Goal: Find specific page/section: Find specific page/section

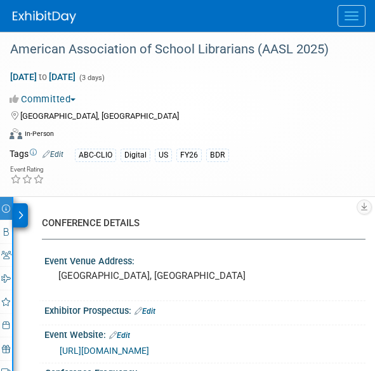
select select "Biennial"
select select "Level 1"
select select "In-Person Booth"
select select "Schools"
select select "Bloomsbury Digital Resources"
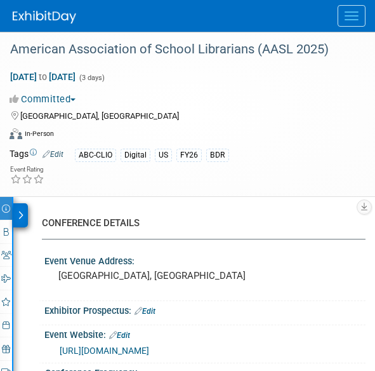
select select "Anne Weston"
select select "Mark Strong"
select select "Veronica Dove"
select select "BDR Product Awareness and Trial Generation​"
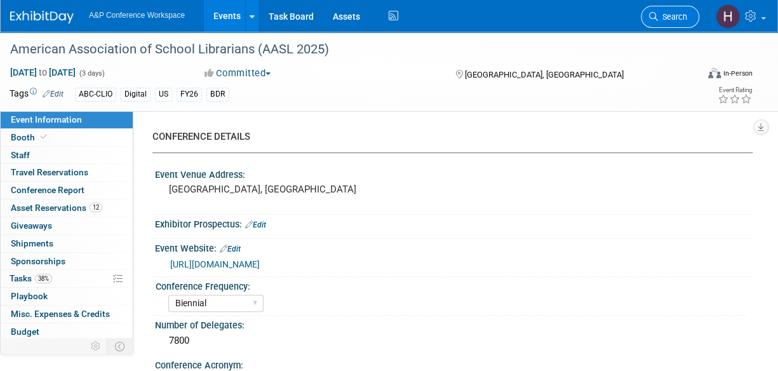
click at [375, 25] on link "Search" at bounding box center [670, 17] width 58 height 22
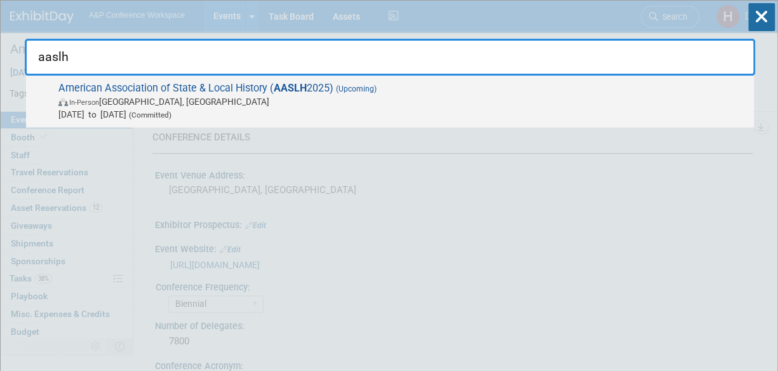
type input "aaslh"
click at [375, 84] on span "American Association of State & Local History ( AASLH 2025) (Upcoming) In-Perso…" at bounding box center [401, 101] width 693 height 39
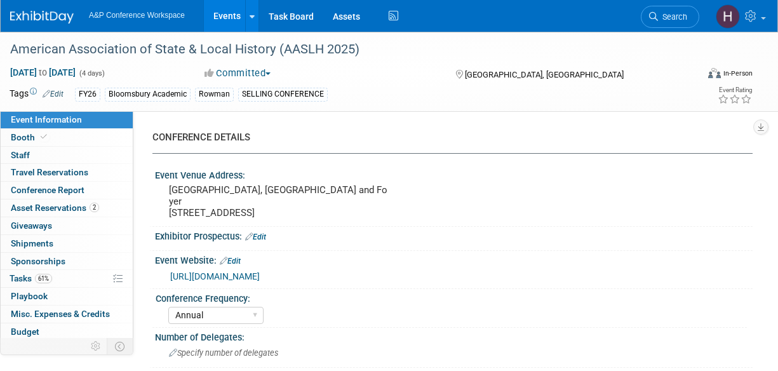
select select "Annual"
select select "Level 2"
select select "In-Person Booth"
select select "Museum Professionals"
select select "Bloomsbury Academic"
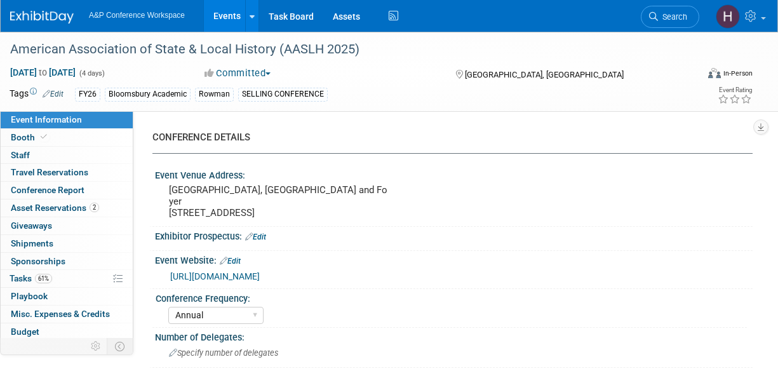
select select "[PERSON_NAME]"
select select "Brand/Subject Presence​"
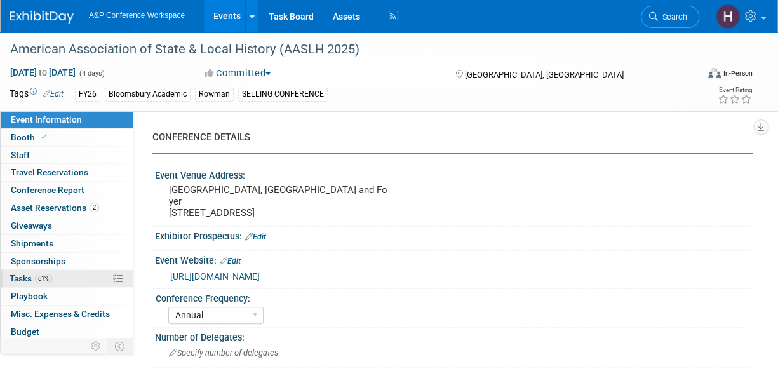
click at [54, 279] on link "61% Tasks 61%" at bounding box center [67, 278] width 132 height 17
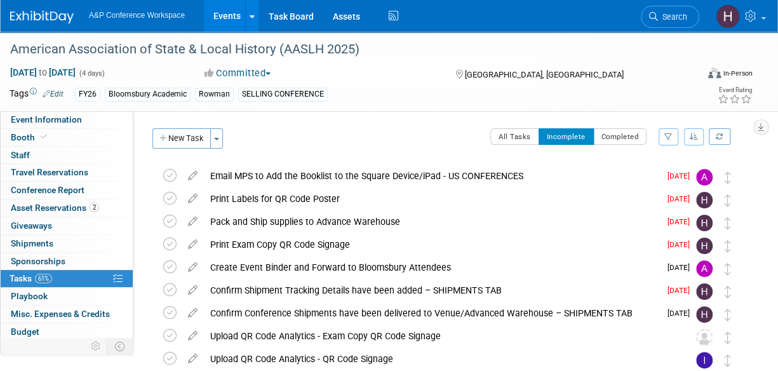
scroll to position [52, 0]
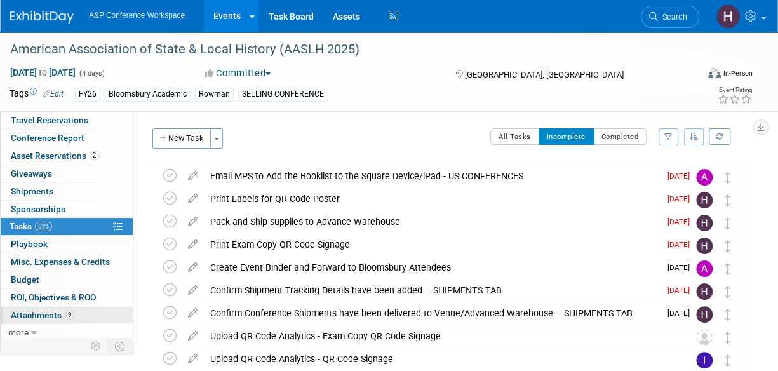
click at [28, 312] on span "Attachments 9" at bounding box center [43, 315] width 64 height 10
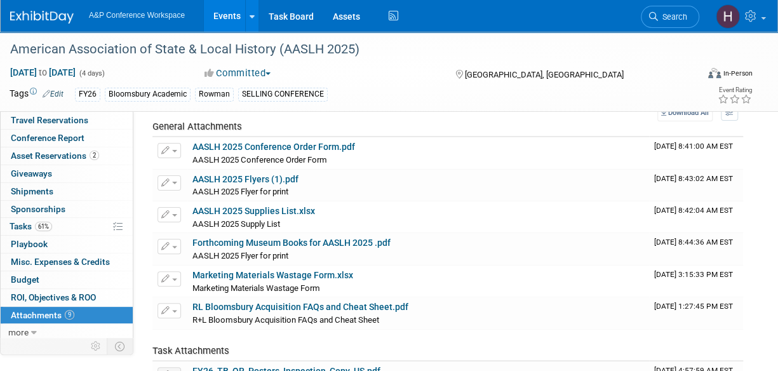
scroll to position [62, 0]
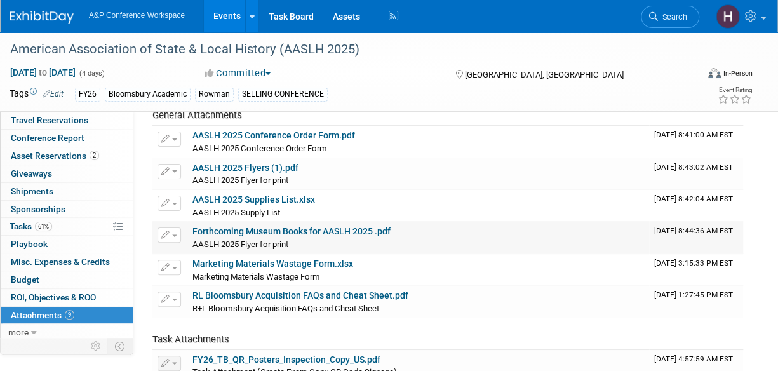
click at [292, 224] on td "Forthcoming Museum Books for AASLH 2025 .pdf AASLH 2025 Flyer for print AASLH 2…" at bounding box center [418, 238] width 462 height 32
click at [260, 239] on span "AASLH 2025 Flyer for print" at bounding box center [240, 244] width 96 height 10
click at [242, 233] on link "Forthcoming Museum Books for AASLH 2025 .pdf" at bounding box center [291, 231] width 198 height 10
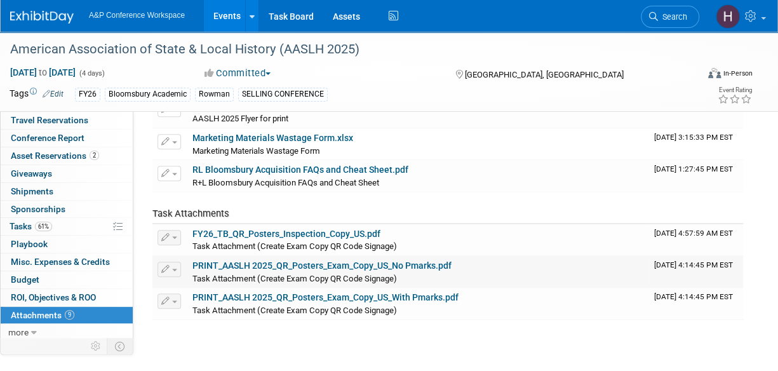
scroll to position [0, 0]
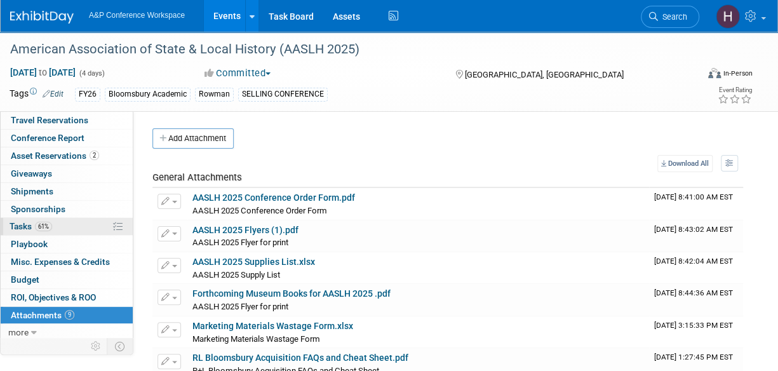
click at [41, 218] on link "61% Tasks 61%" at bounding box center [67, 226] width 132 height 17
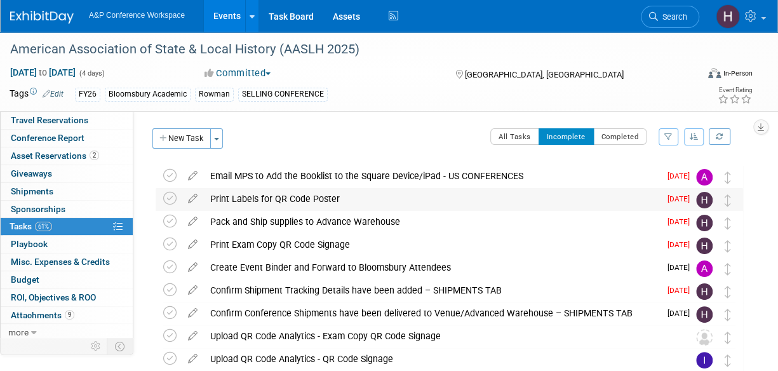
click at [302, 198] on div "Print Labels for QR Code Poster" at bounding box center [432, 199] width 456 height 22
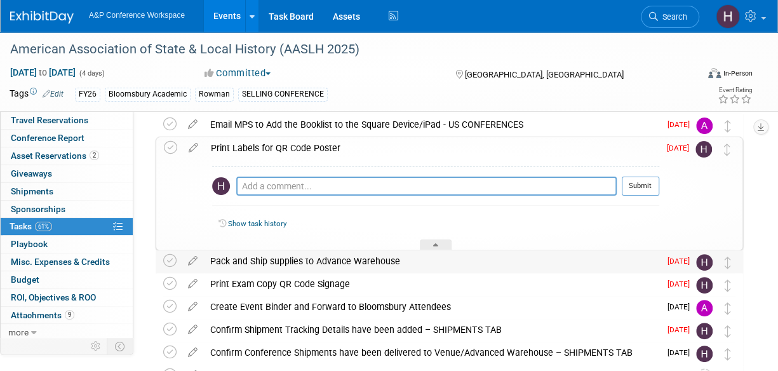
scroll to position [51, 0]
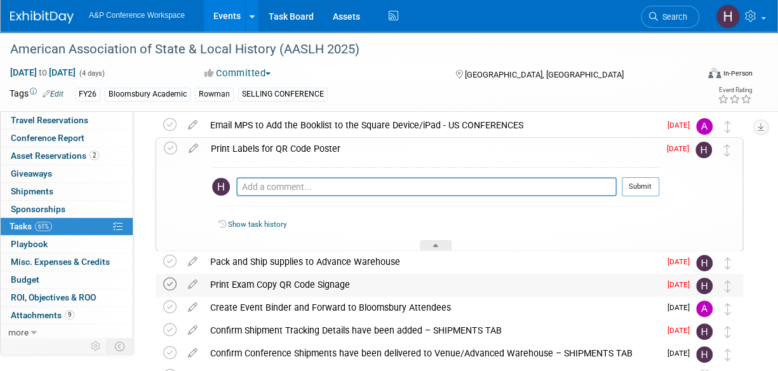
click at [174, 283] on icon at bounding box center [169, 284] width 13 height 13
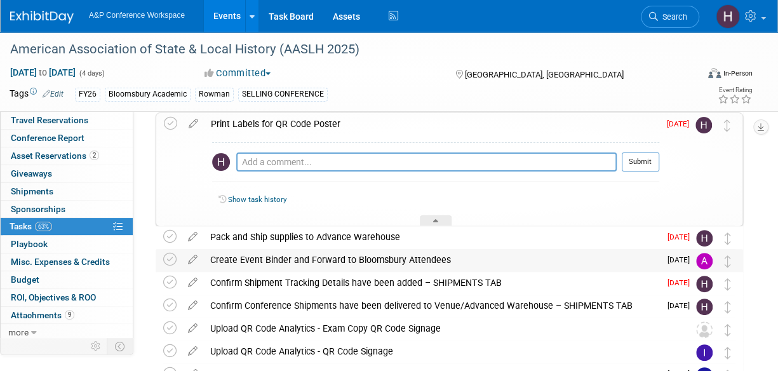
scroll to position [77, 0]
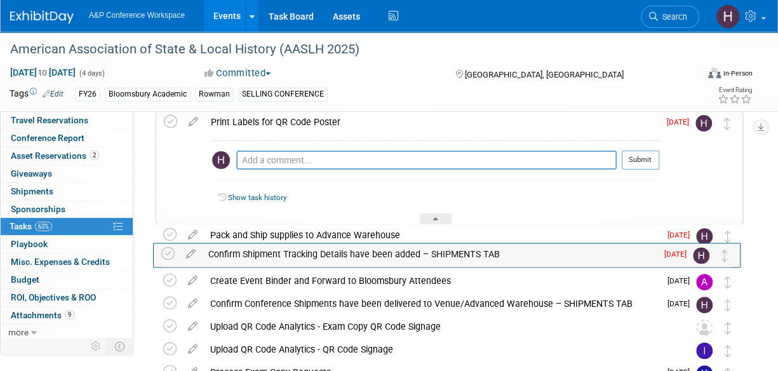
drag, startPoint x: 728, startPoint y: 290, endPoint x: 725, endPoint y: 263, distance: 27.4
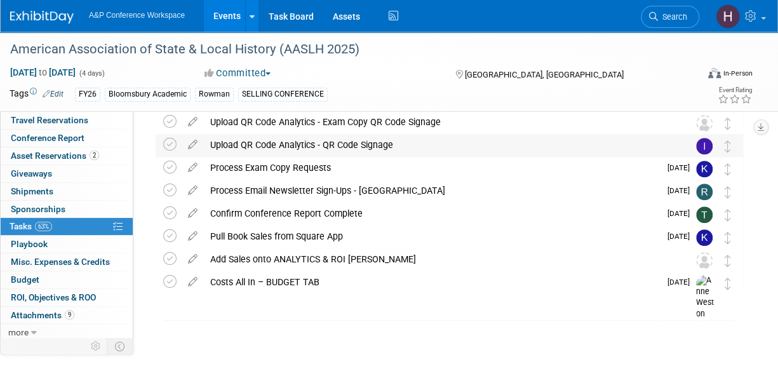
scroll to position [0, 0]
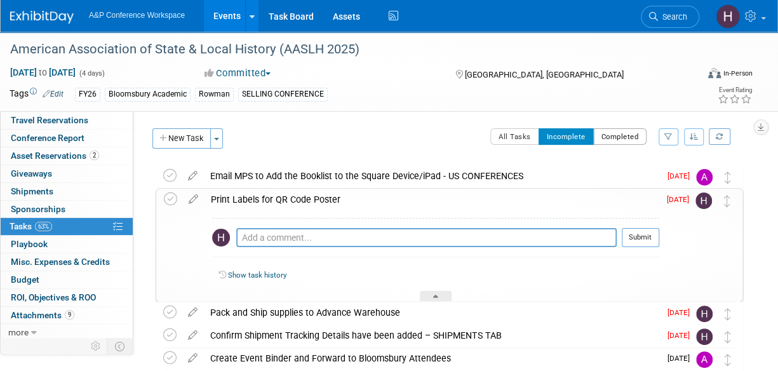
click at [615, 140] on button "Completed" at bounding box center [620, 136] width 54 height 17
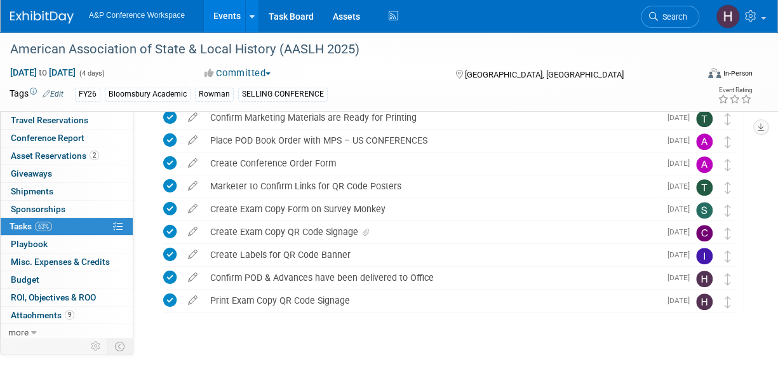
scroll to position [397, 0]
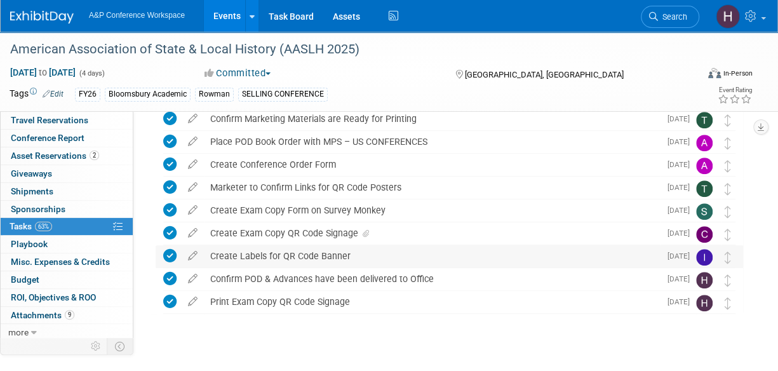
click at [272, 257] on div "Create Labels for QR Code Banner" at bounding box center [432, 256] width 456 height 22
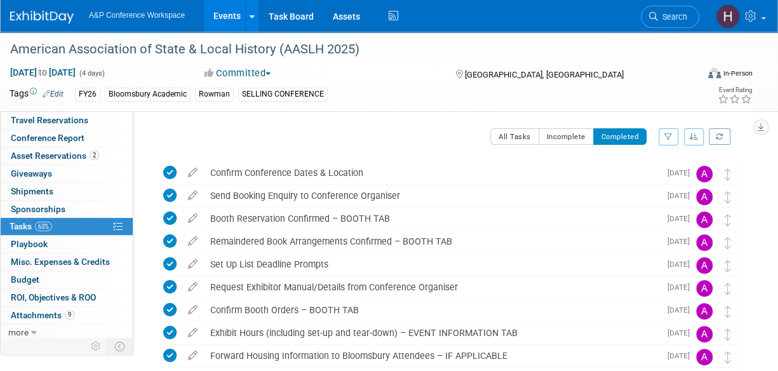
scroll to position [283, 0]
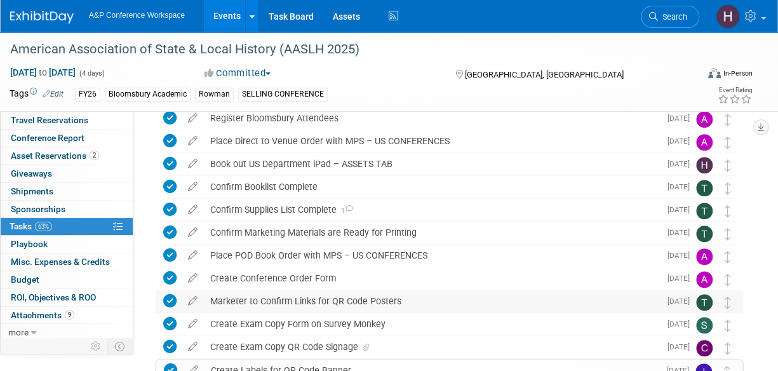
click at [403, 299] on div "Marketer to Confirm Links for QR Code Posters" at bounding box center [432, 301] width 456 height 22
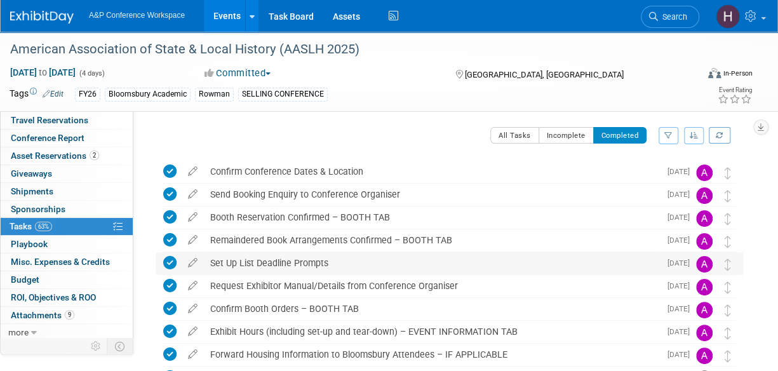
scroll to position [0, 0]
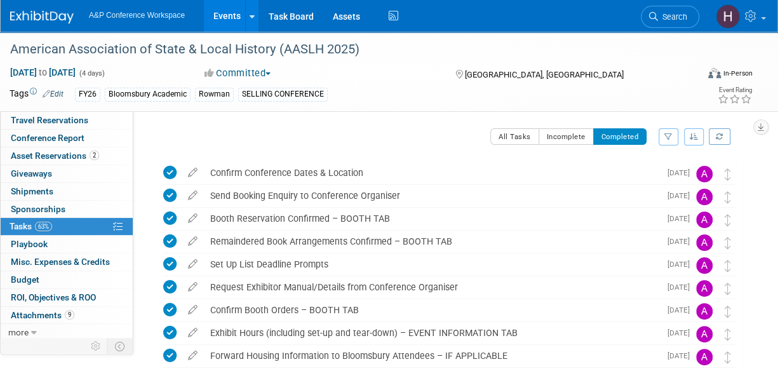
click at [551, 147] on div "All Tasks Incomplete Completed Filter by Assignee -- Select Assignee -- All una…" at bounding box center [474, 141] width 537 height 27
click at [554, 144] on button "Incomplete" at bounding box center [566, 136] width 55 height 17
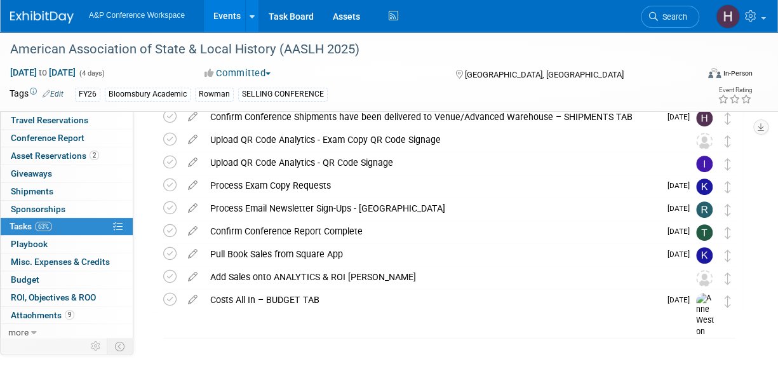
scroll to position [174, 0]
click at [65, 307] on link "9 Attachments 9" at bounding box center [67, 315] width 132 height 17
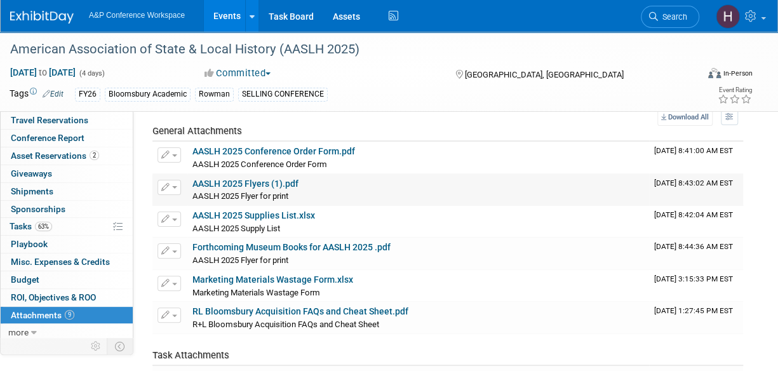
scroll to position [46, 0]
click at [277, 250] on link "Forthcoming Museum Books for AASLH 2025 .pdf" at bounding box center [291, 248] width 198 height 10
click at [345, 6] on link "Assets" at bounding box center [346, 16] width 46 height 32
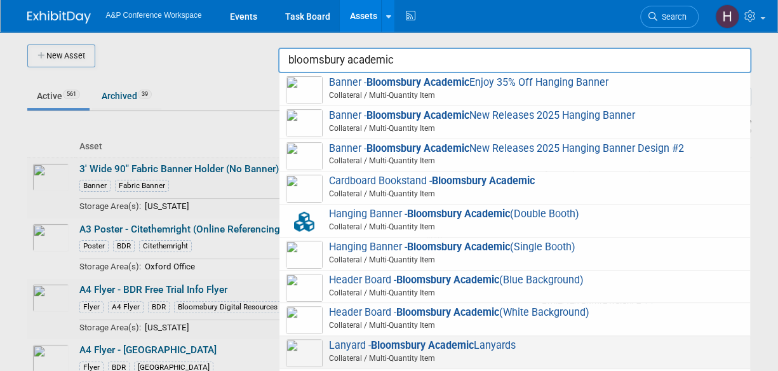
type input "bloomsbury academic"
